Goal: Transaction & Acquisition: Purchase product/service

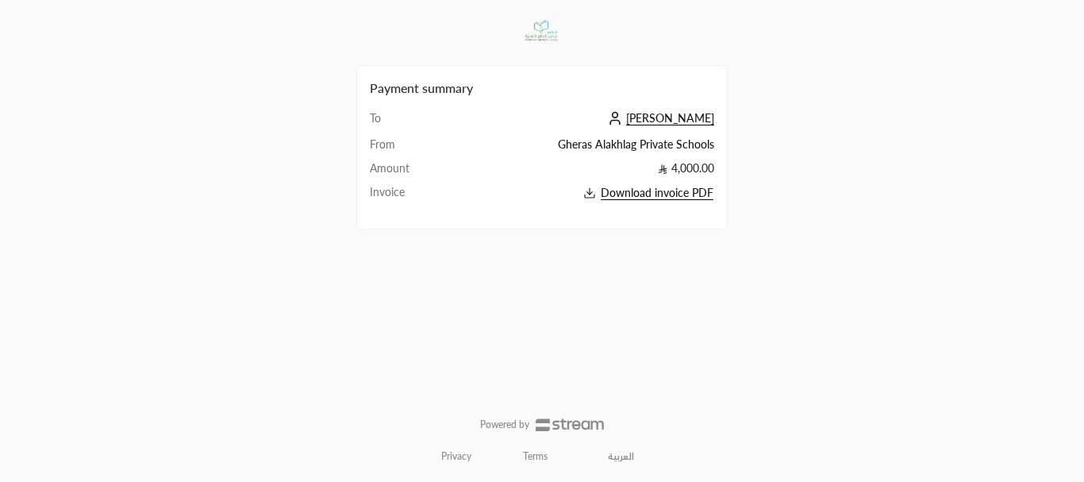
click at [703, 118] on span "[PERSON_NAME]" at bounding box center [670, 118] width 88 height 14
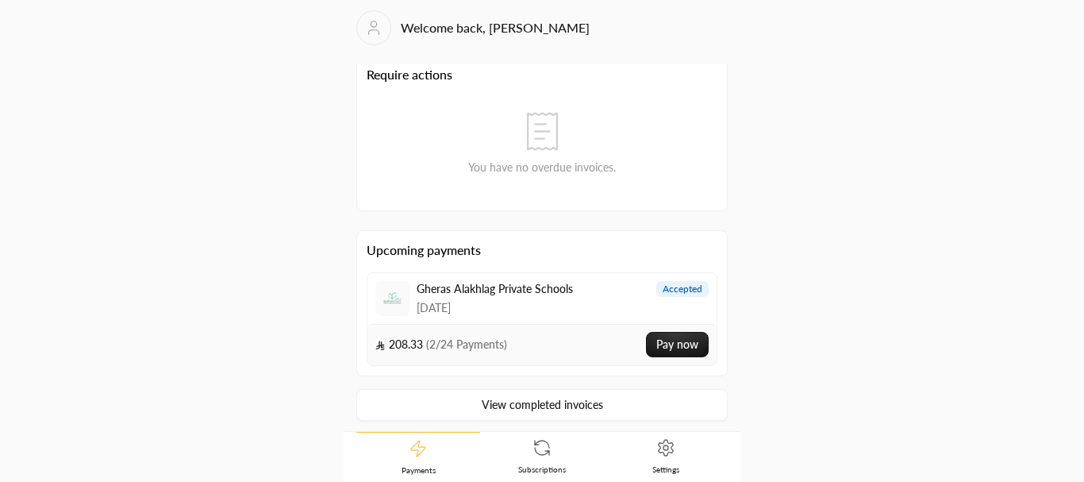
scroll to position [12, 0]
click at [525, 404] on link "View completed invoices" at bounding box center [541, 402] width 371 height 32
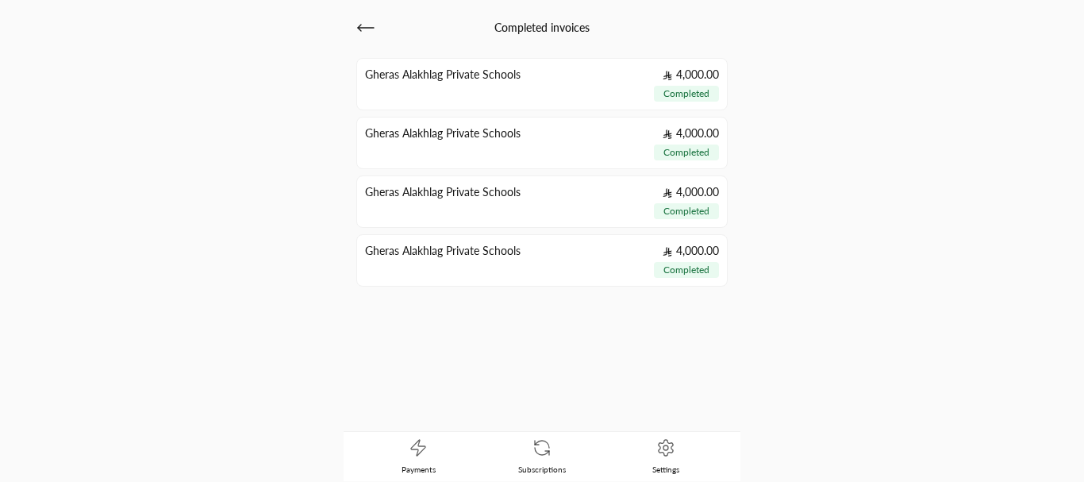
click at [374, 31] on icon at bounding box center [365, 27] width 19 height 19
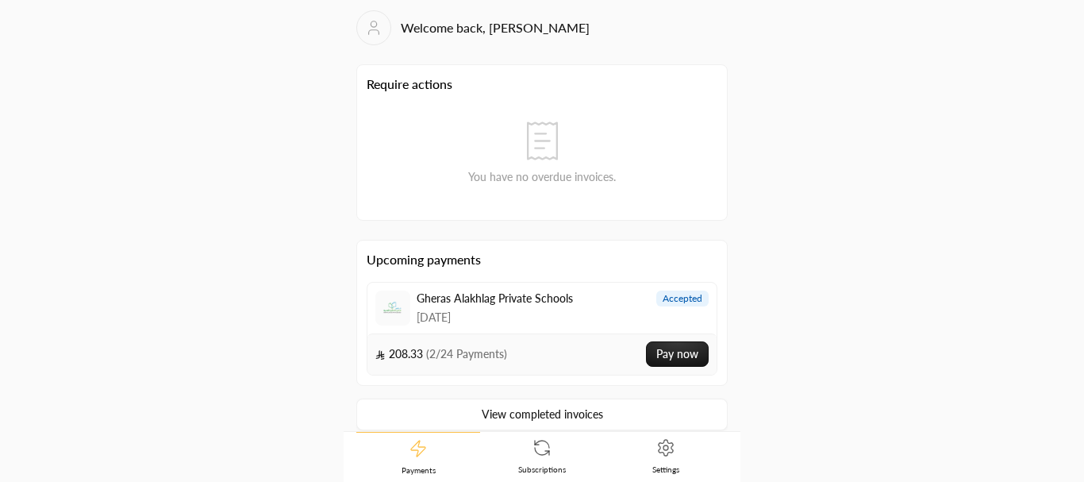
click at [658, 355] on button "Pay now" at bounding box center [677, 353] width 63 height 25
